Goal: Task Accomplishment & Management: Manage account settings

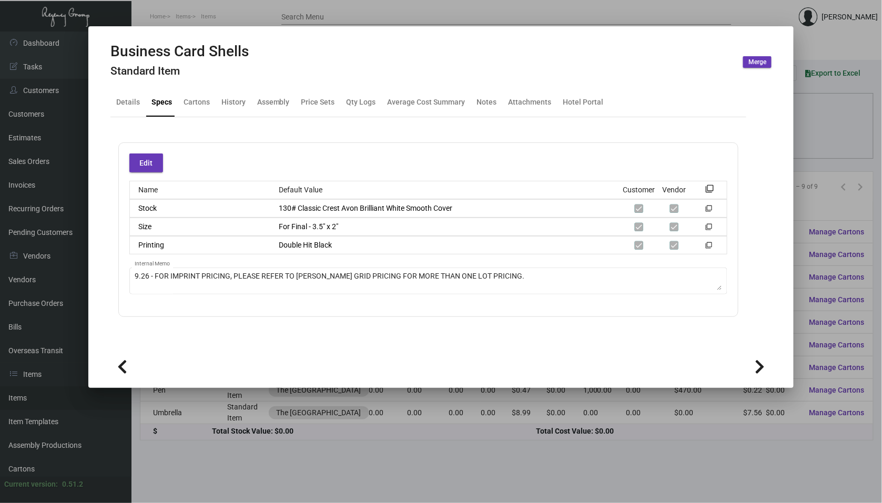
click at [222, 22] on div at bounding box center [441, 251] width 882 height 503
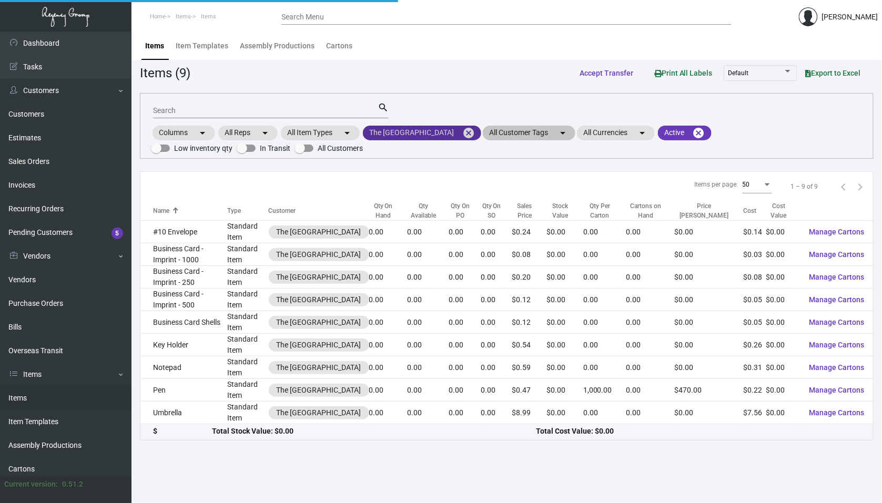
click at [462, 136] on mat-icon "cancel" at bounding box center [468, 133] width 13 height 13
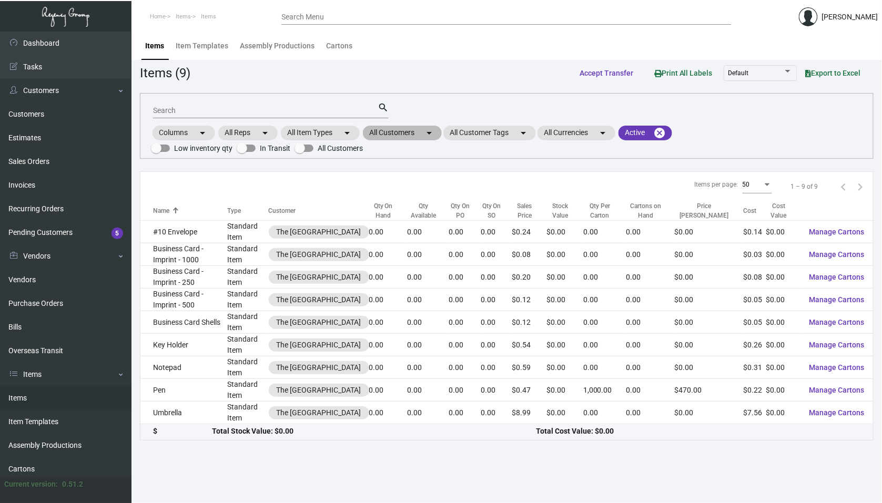
click at [430, 138] on mat-icon "arrow_drop_down" at bounding box center [429, 133] width 13 height 13
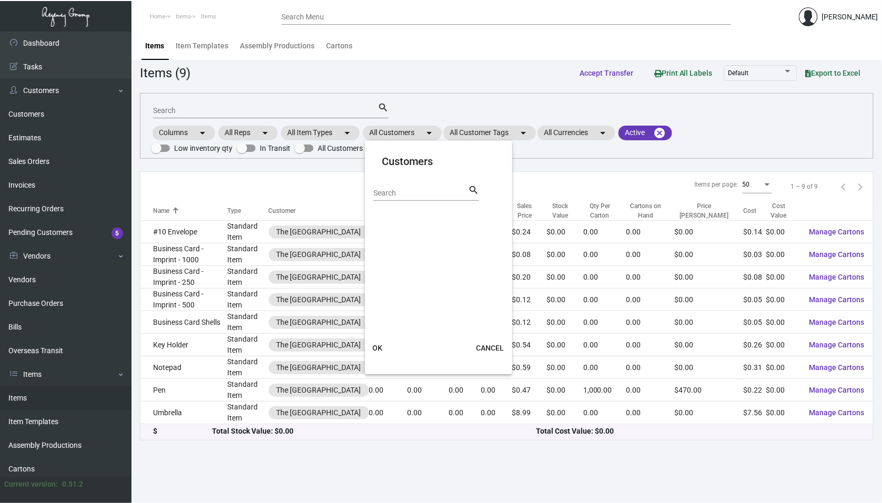
click at [409, 201] on div "Search" at bounding box center [420, 193] width 95 height 16
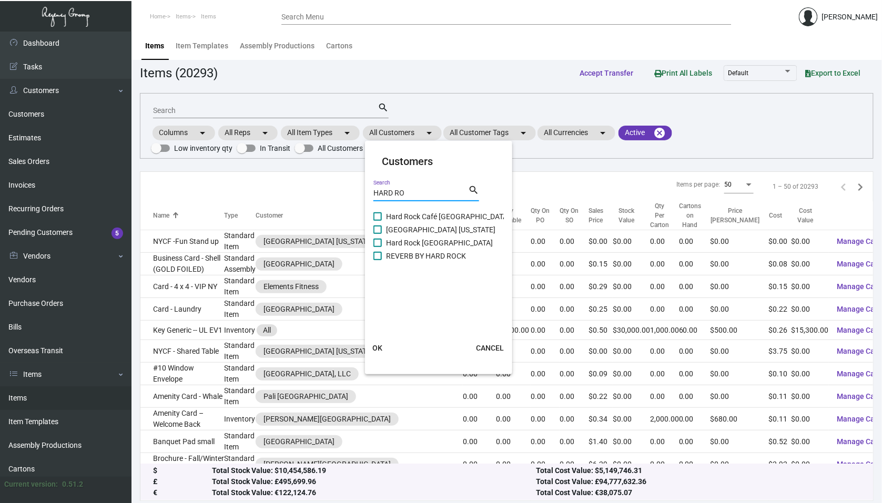
type input "HARD RO"
click at [382, 230] on label "[GEOGRAPHIC_DATA] [US_STATE]" at bounding box center [434, 229] width 122 height 13
click at [377, 234] on input "[GEOGRAPHIC_DATA] [US_STATE]" at bounding box center [377, 234] width 1 height 1
checkbox input "true"
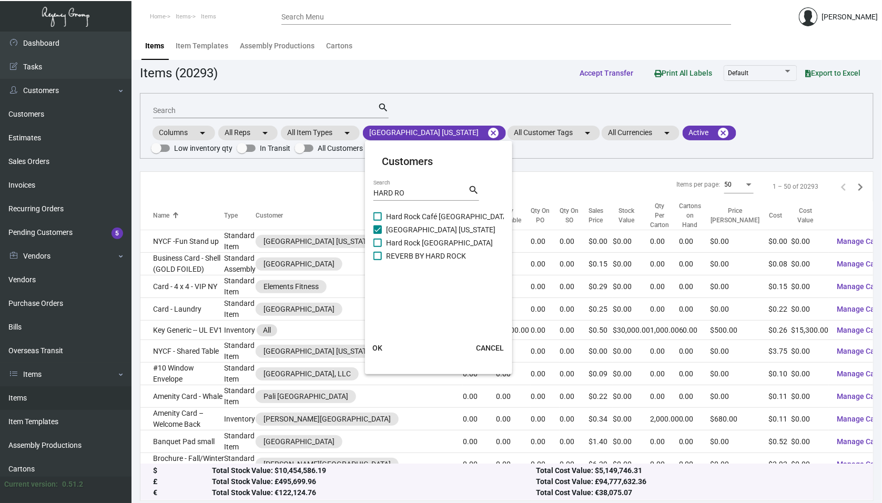
click at [381, 349] on span "OK" at bounding box center [378, 348] width 10 height 8
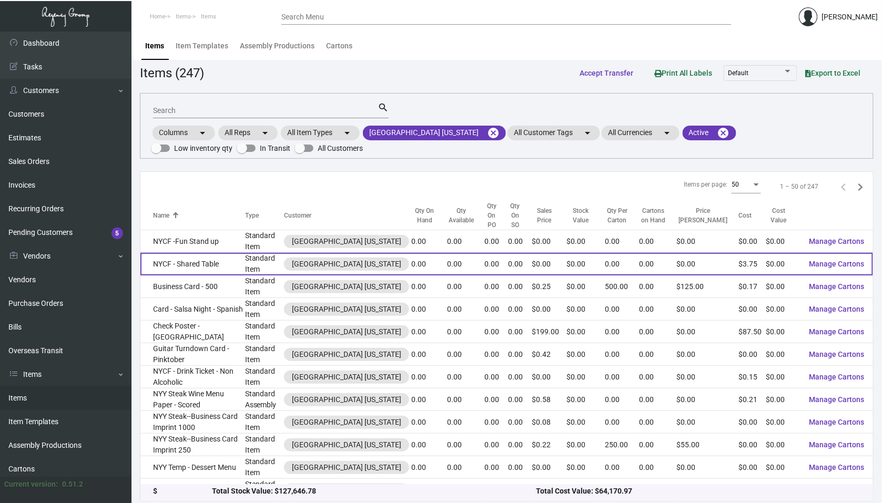
scroll to position [1, 0]
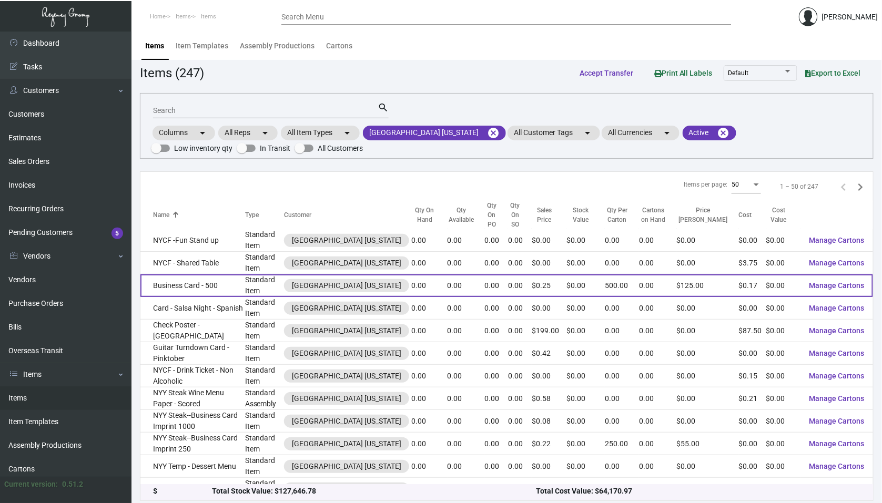
click at [245, 274] on td "Business Card - 500" at bounding box center [192, 285] width 105 height 23
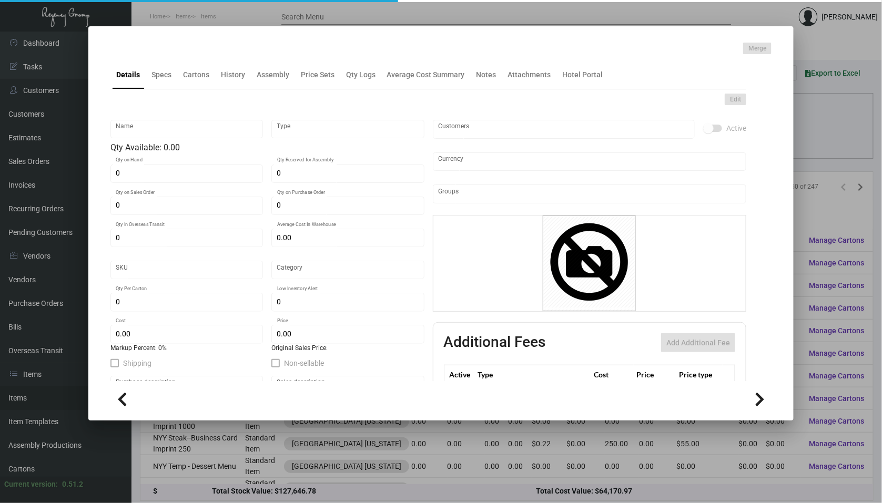
type input "Business Card - 500"
type input "Standard Item"
type input "$ 0.00"
type input "Standard"
type input "500"
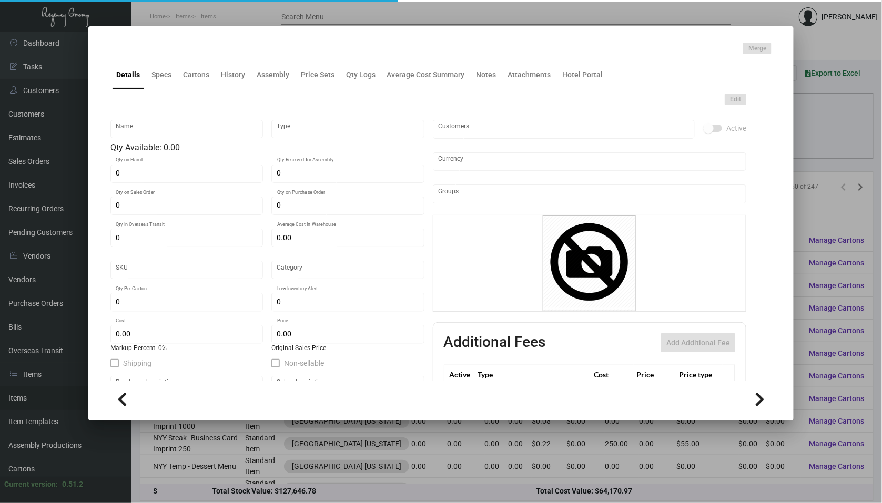
type input "$ 0.17"
type input "$ 0.25"
checkbox input "true"
type input "United States Dollar $"
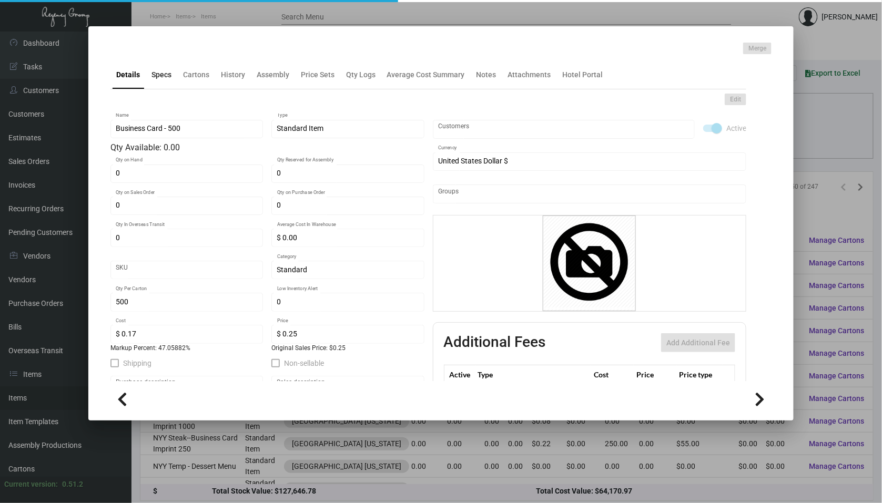
click at [159, 78] on div "Specs" at bounding box center [161, 74] width 20 height 11
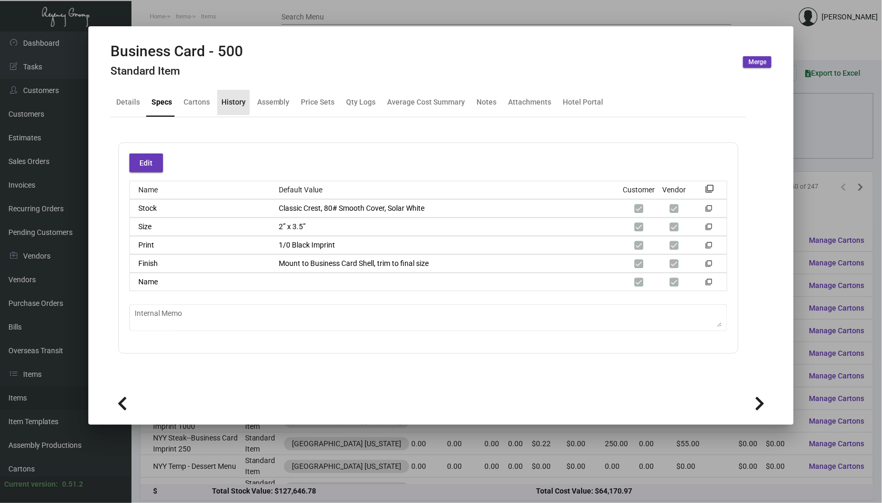
click at [223, 94] on div "History" at bounding box center [233, 102] width 33 height 25
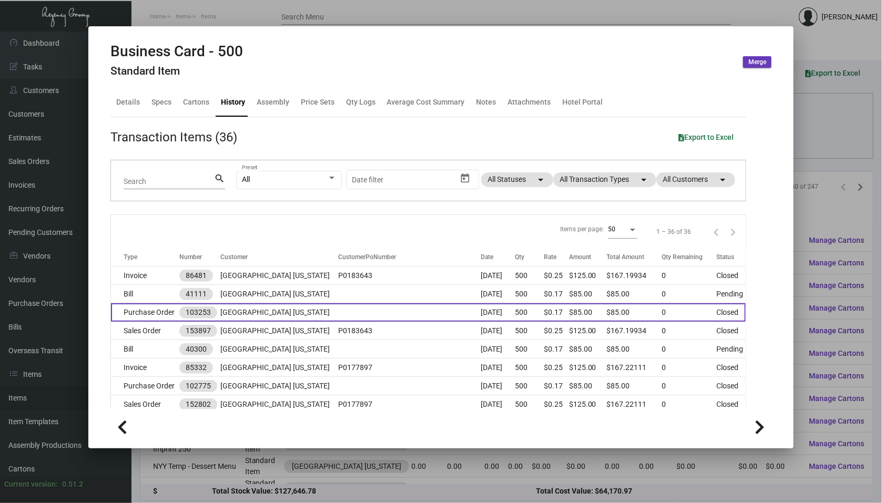
click at [257, 311] on td "[GEOGRAPHIC_DATA] [US_STATE]" at bounding box center [279, 312] width 118 height 18
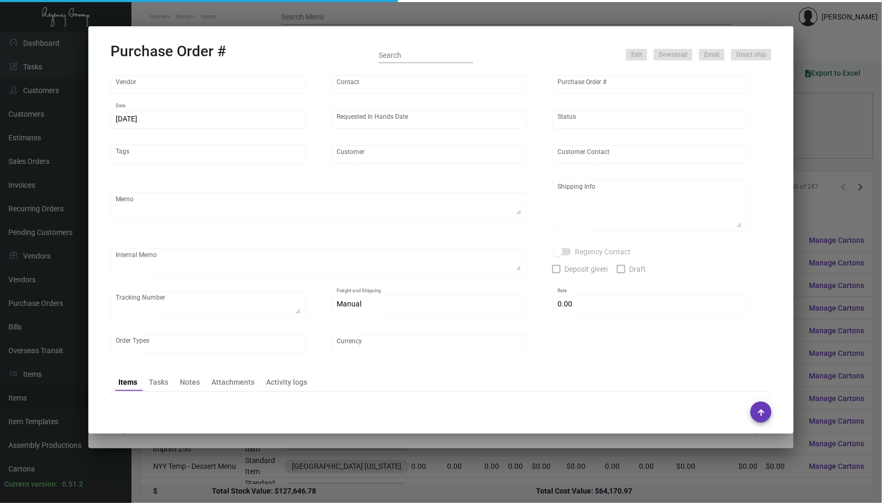
type input "BCT [US_STATE]"
type input "[PERSON_NAME]"
type input "103253"
type input "[DATE]"
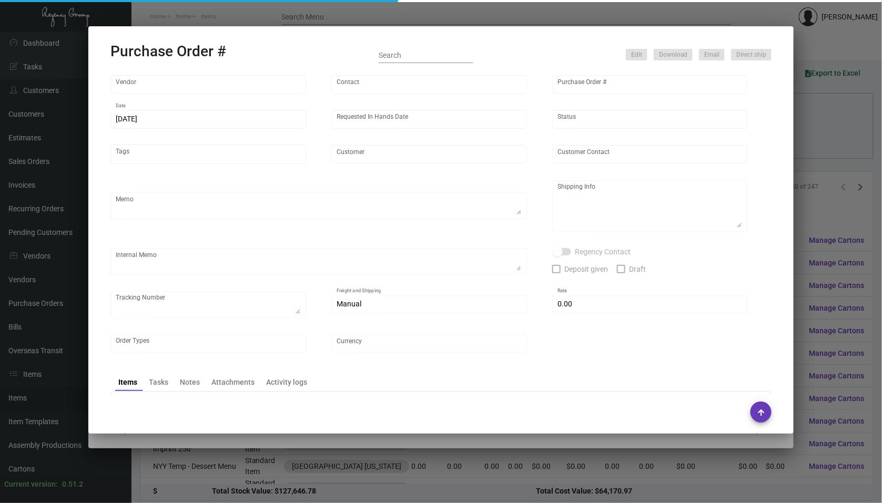
type input "[GEOGRAPHIC_DATA] [US_STATE]"
type input "[PERSON_NAME]"
type textarea "When ready to ship, contact: [EMAIL_ADDRESS][DOMAIN_NAME] for all shipments UPS…"
type textarea "[GEOGRAPHIC_DATA] [US_STATE] - [PERSON_NAME] [STREET_ADDRESS][US_STATE]"
type input "$ 0.00"
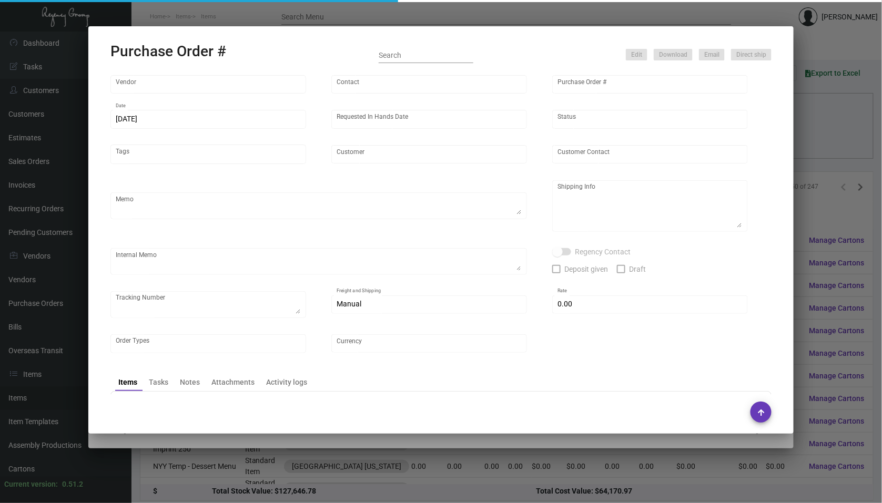
type input "United States Dollar $"
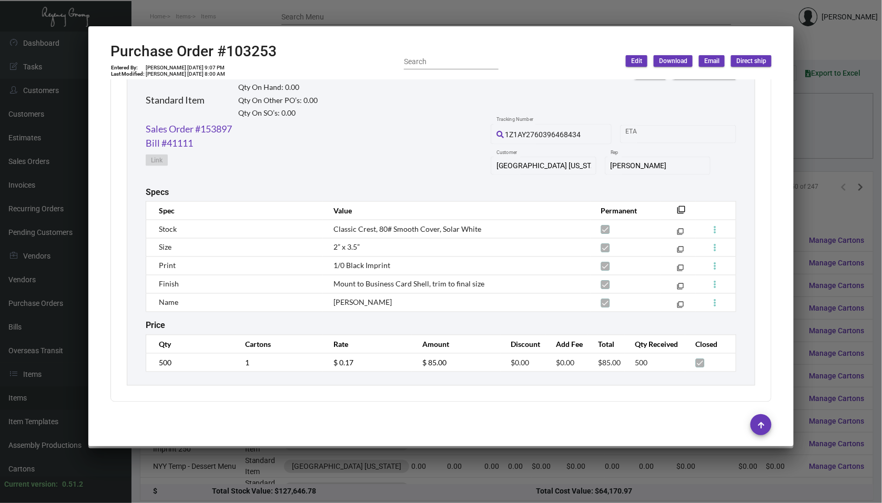
scroll to position [518, 0]
